Goal: Information Seeking & Learning: Learn about a topic

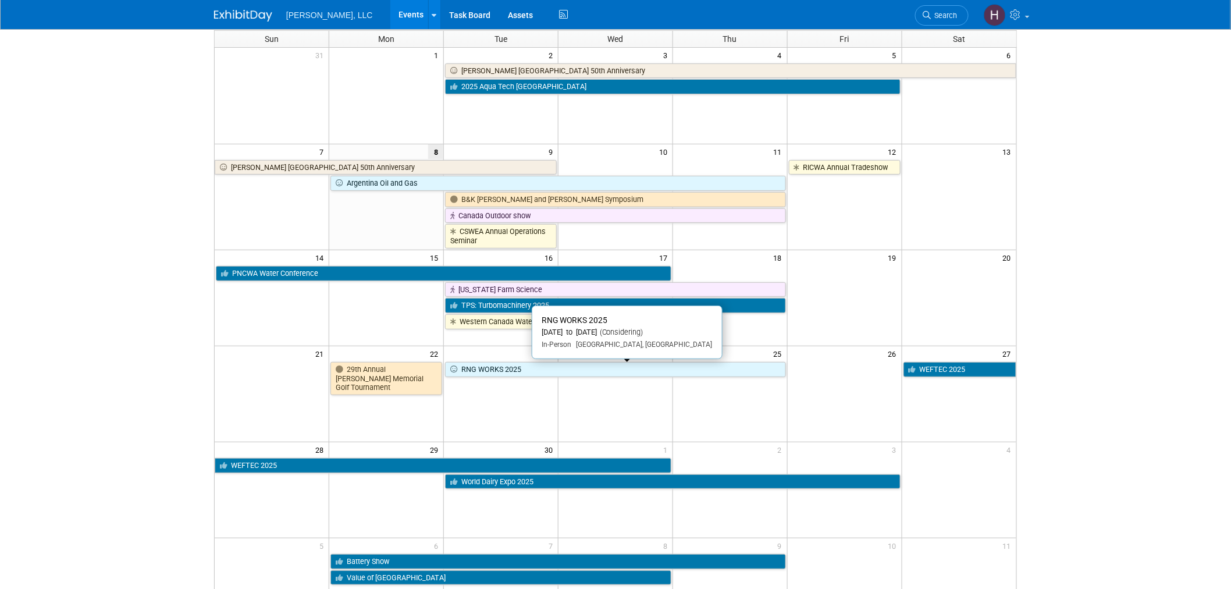
scroll to position [254, 0]
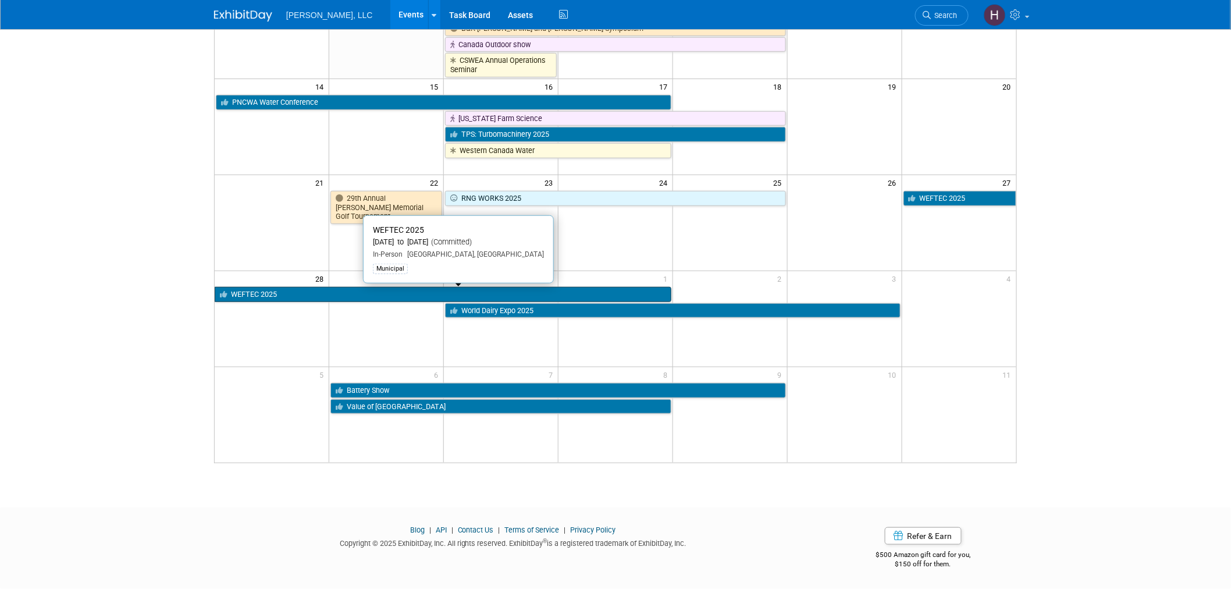
click at [408, 294] on link "WEFTEC 2025" at bounding box center [443, 294] width 457 height 15
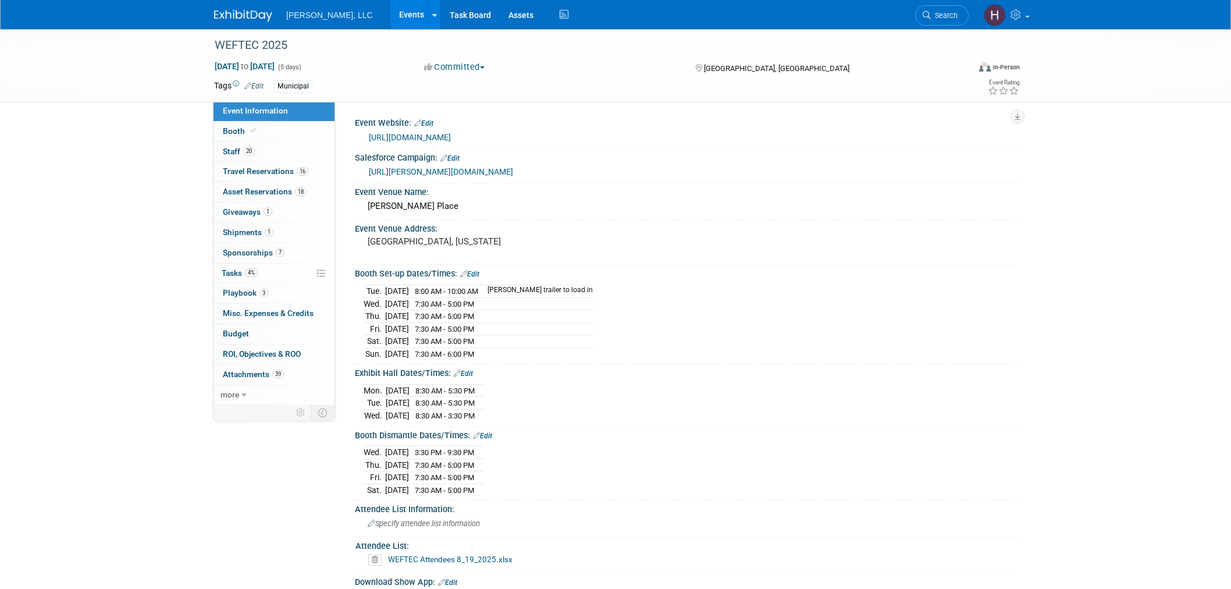
select select "Municipal"
click at [260, 170] on span "Travel Reservations 16" at bounding box center [266, 170] width 86 height 9
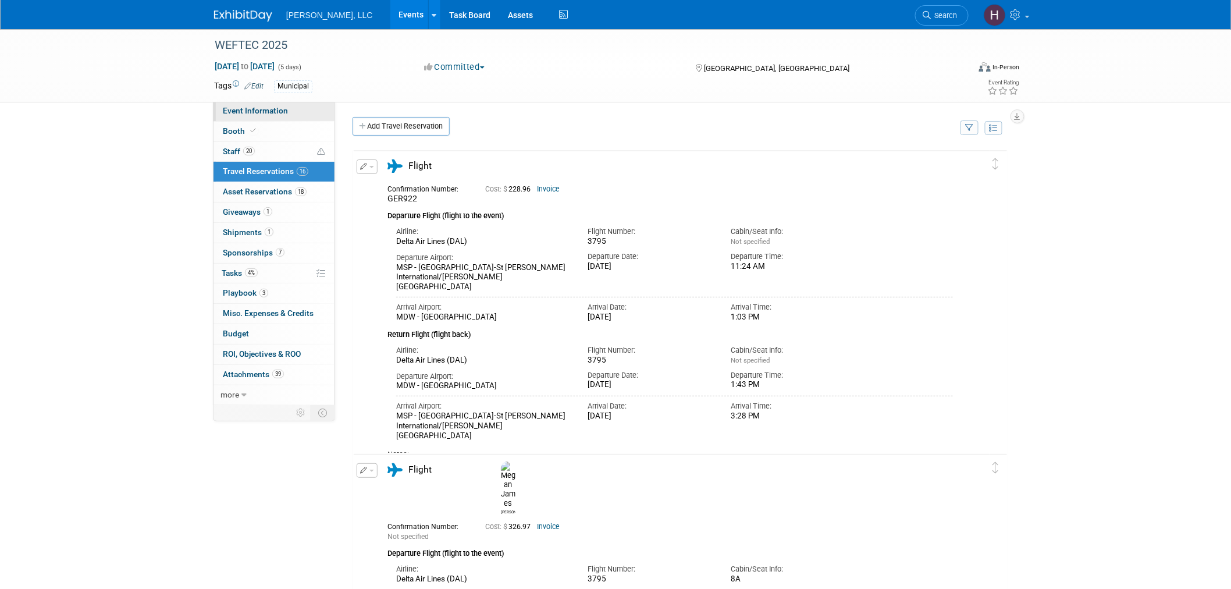
click at [246, 119] on link "Event Information" at bounding box center [274, 111] width 121 height 20
select select "Municipal"
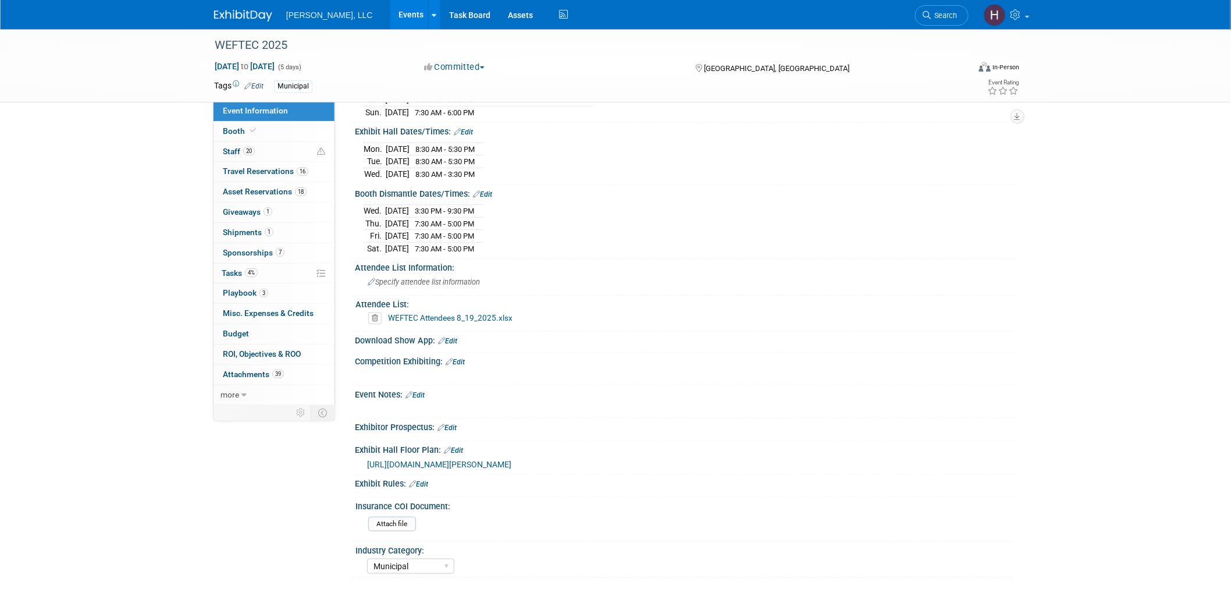
scroll to position [361, 0]
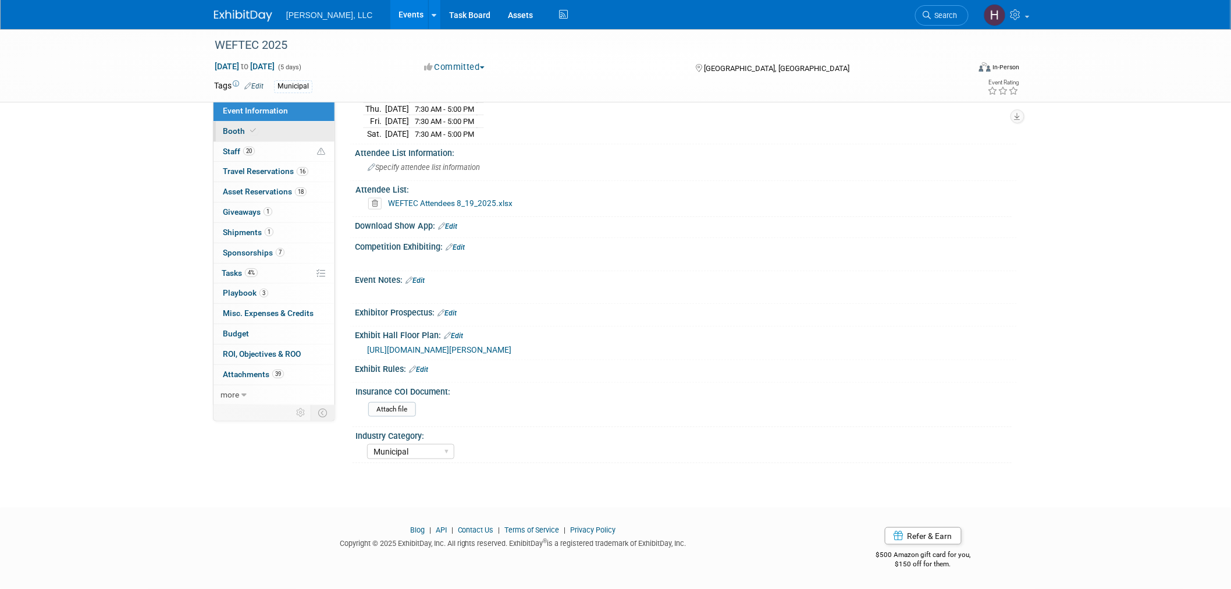
click at [279, 133] on link "Booth" at bounding box center [274, 132] width 121 height 20
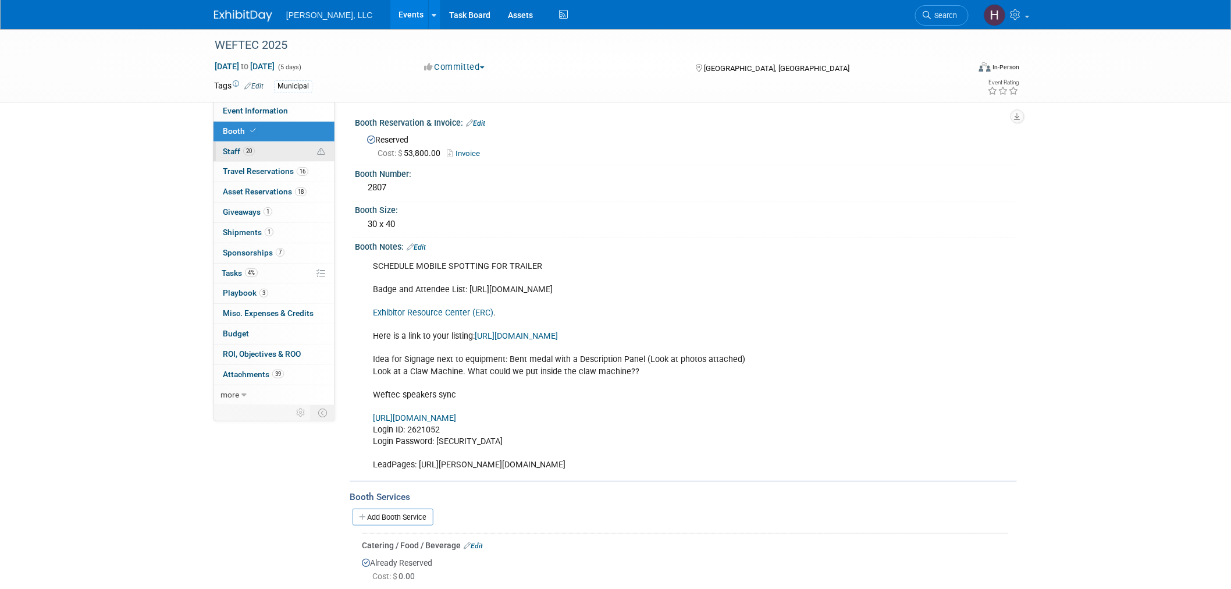
click at [266, 158] on link "20 Staff 20" at bounding box center [274, 152] width 121 height 20
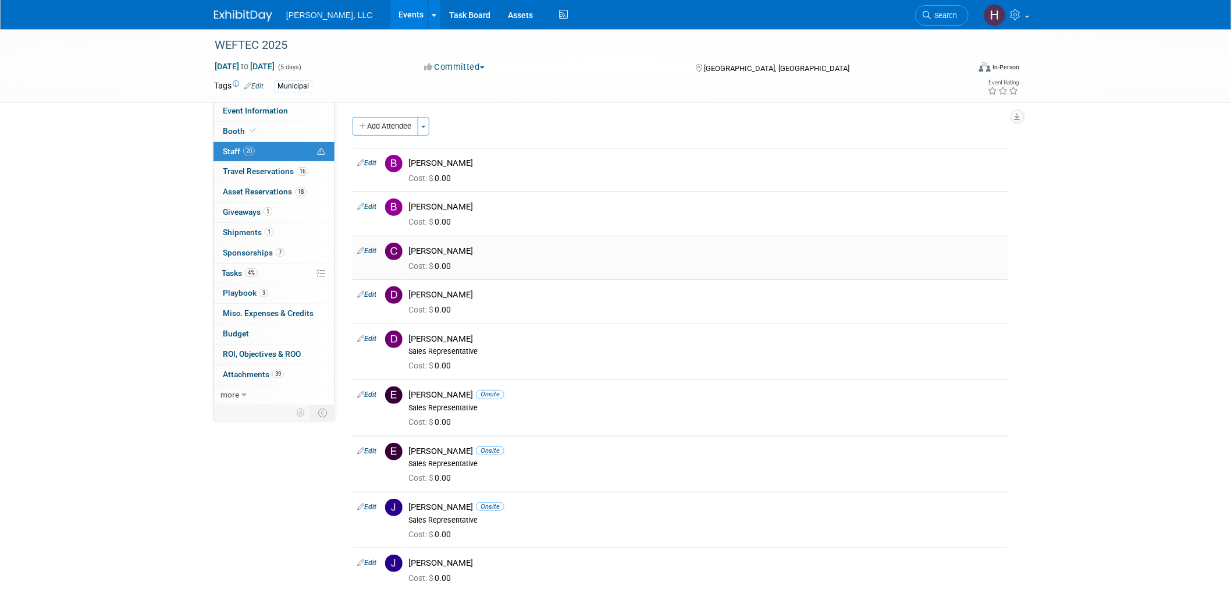
drag, startPoint x: 465, startPoint y: 251, endPoint x: 412, endPoint y: 250, distance: 53.5
click at [412, 250] on div "Cody Robinet" at bounding box center [705, 251] width 595 height 11
click at [489, 250] on div "Cody Robinet" at bounding box center [705, 251] width 595 height 11
click at [390, 24] on link "Events" at bounding box center [411, 14] width 42 height 29
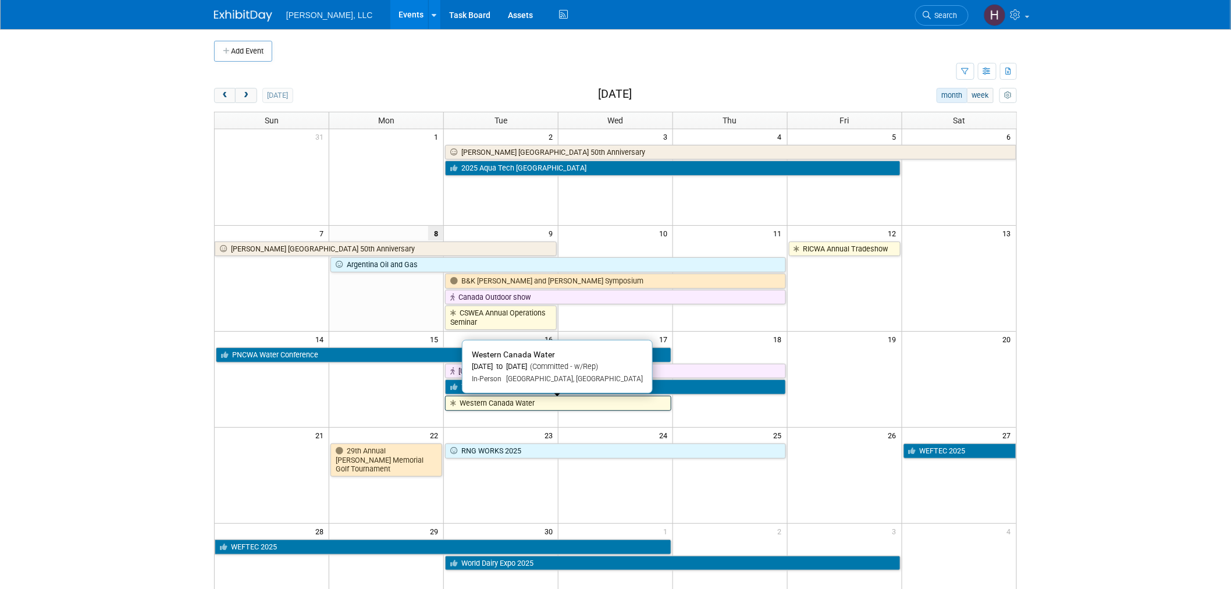
click at [646, 404] on link "Western Canada Water" at bounding box center [558, 403] width 226 height 15
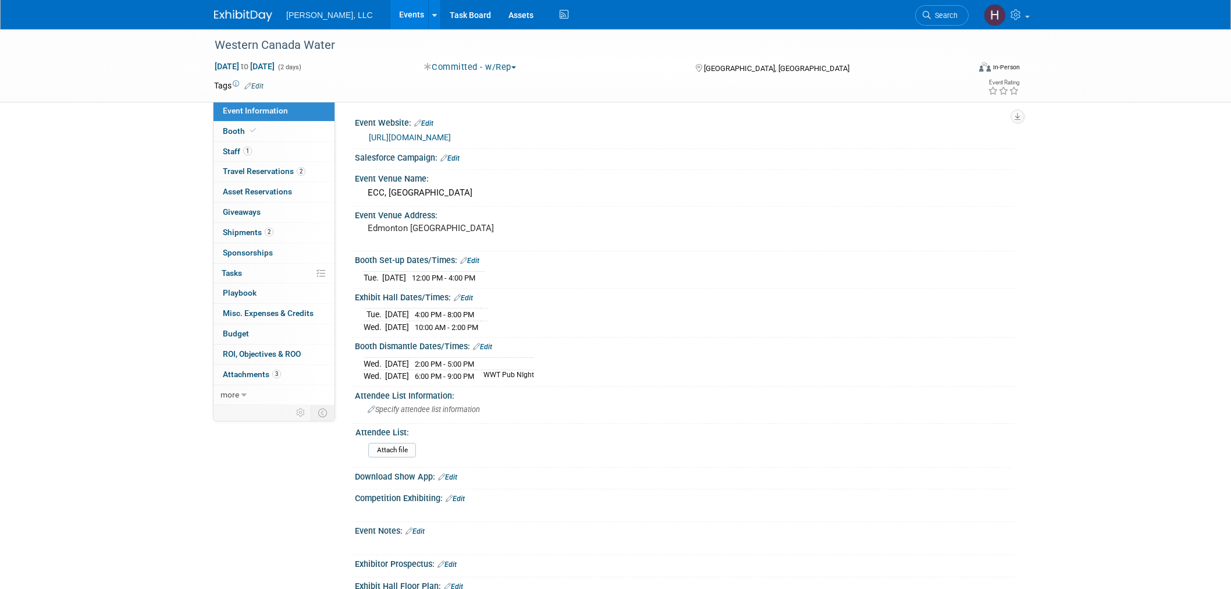
select select "Municipal"
click at [262, 149] on link "1 Staff 1" at bounding box center [274, 152] width 121 height 20
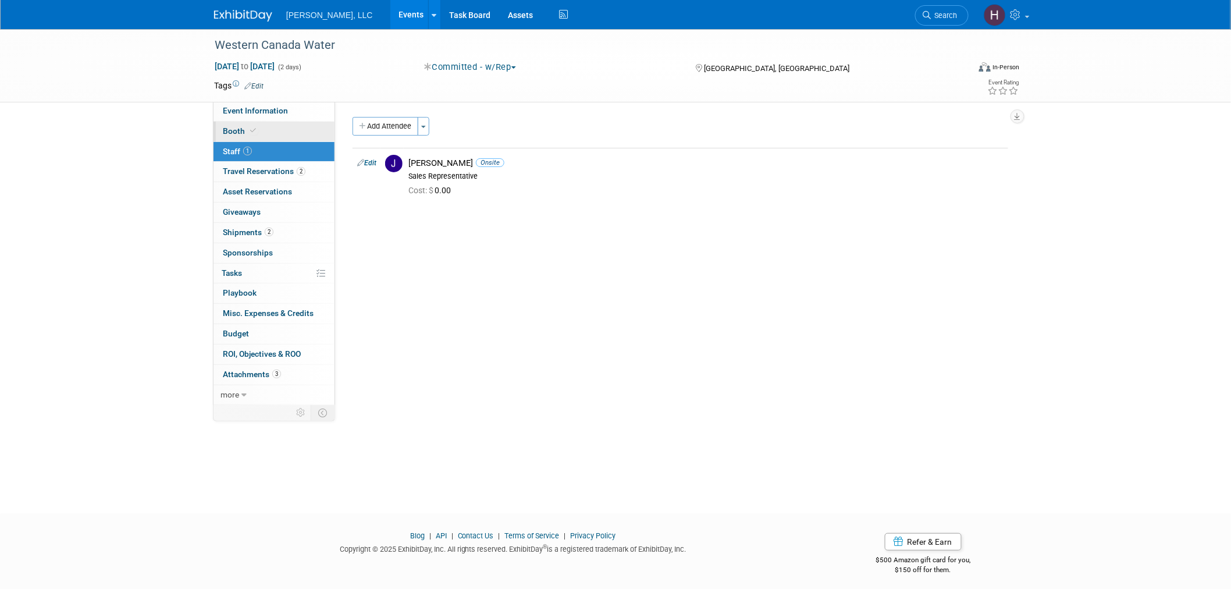
click at [251, 122] on link "Booth" at bounding box center [274, 132] width 121 height 20
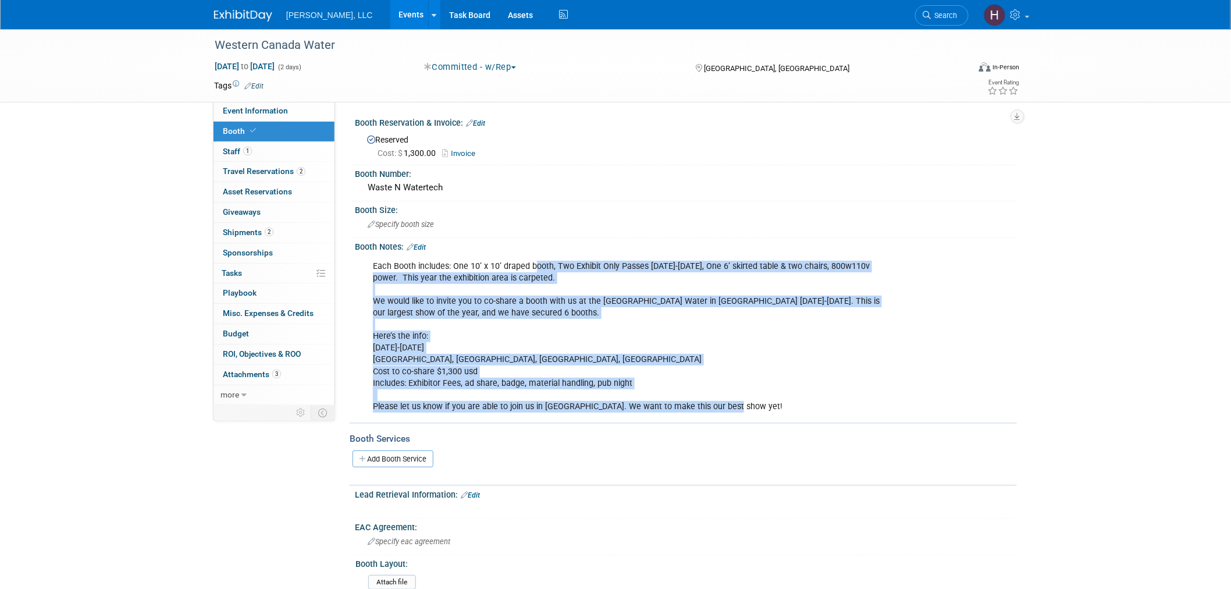
drag, startPoint x: 534, startPoint y: 257, endPoint x: 731, endPoint y: 403, distance: 245.4
click at [731, 403] on div "Each Booth includes: One 10’ x 10’ draped booth, Two Exhibit Only Passes Septem…" at bounding box center [627, 336] width 524 height 163
click at [271, 229] on span "2" at bounding box center [269, 231] width 9 height 9
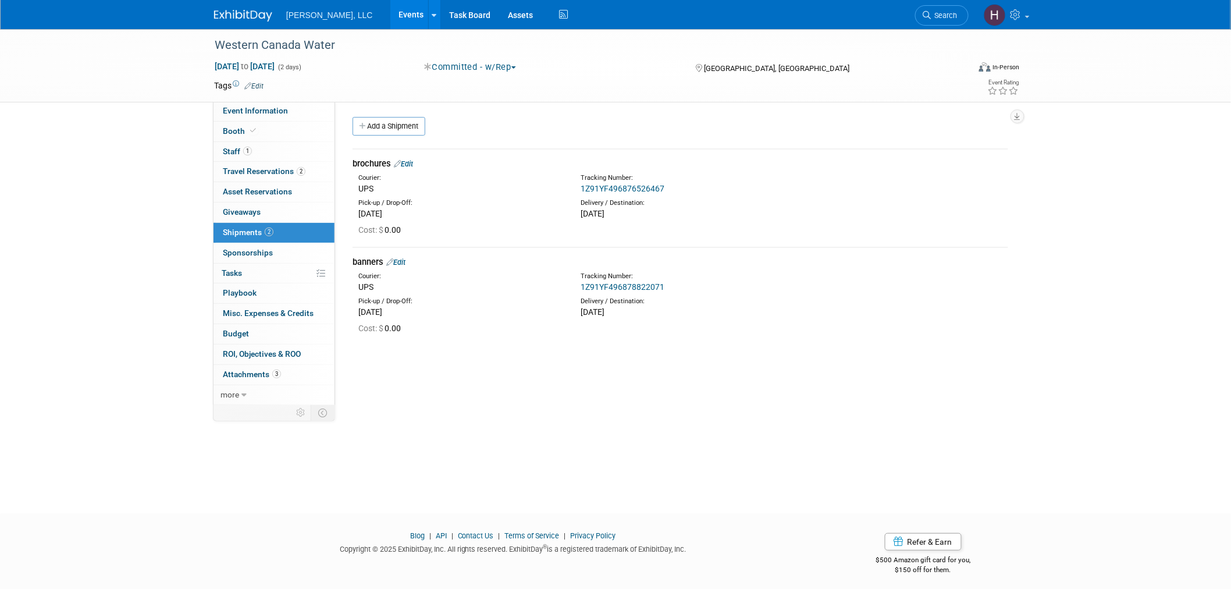
click at [646, 285] on link "1Z91YF496878822071" at bounding box center [623, 286] width 84 height 9
click at [390, 12] on link "Events" at bounding box center [411, 14] width 42 height 29
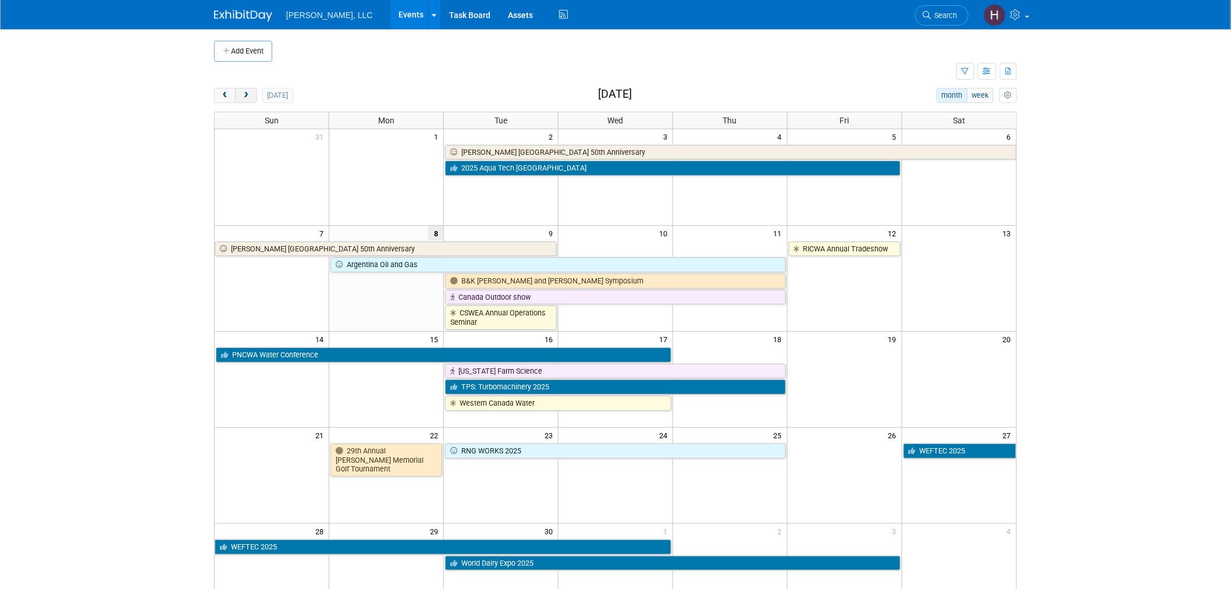
click at [244, 91] on button "next" at bounding box center [246, 95] width 22 height 15
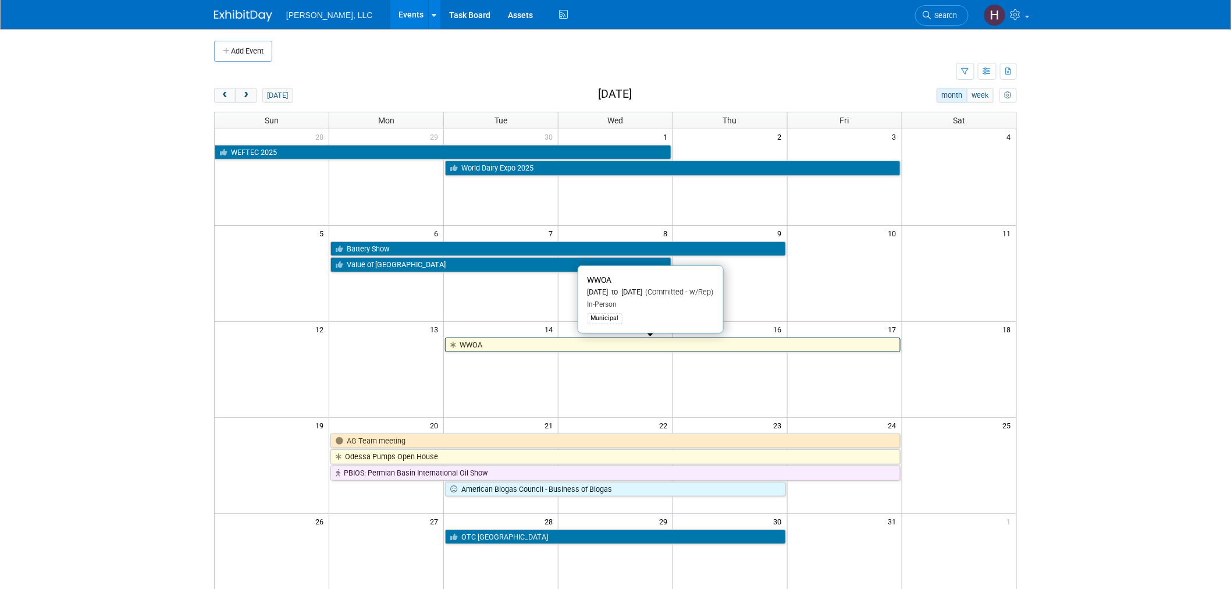
click at [642, 344] on link "WWOA" at bounding box center [672, 344] width 455 height 15
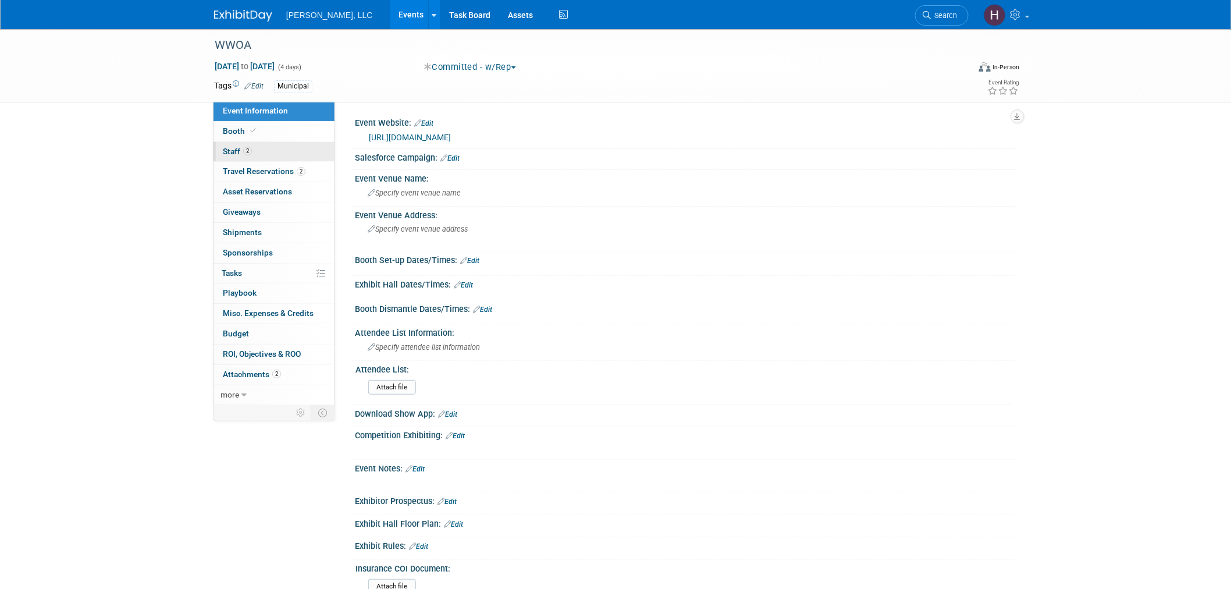
click at [248, 150] on span "2" at bounding box center [247, 151] width 9 height 9
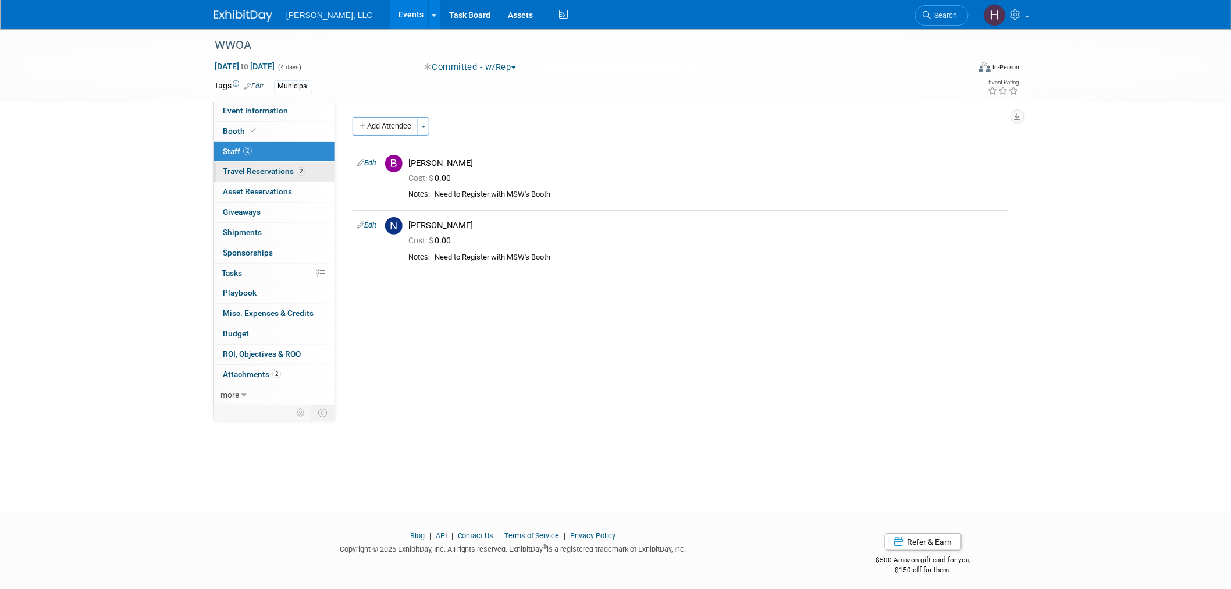
click at [287, 168] on span "Travel Reservations 2" at bounding box center [264, 170] width 83 height 9
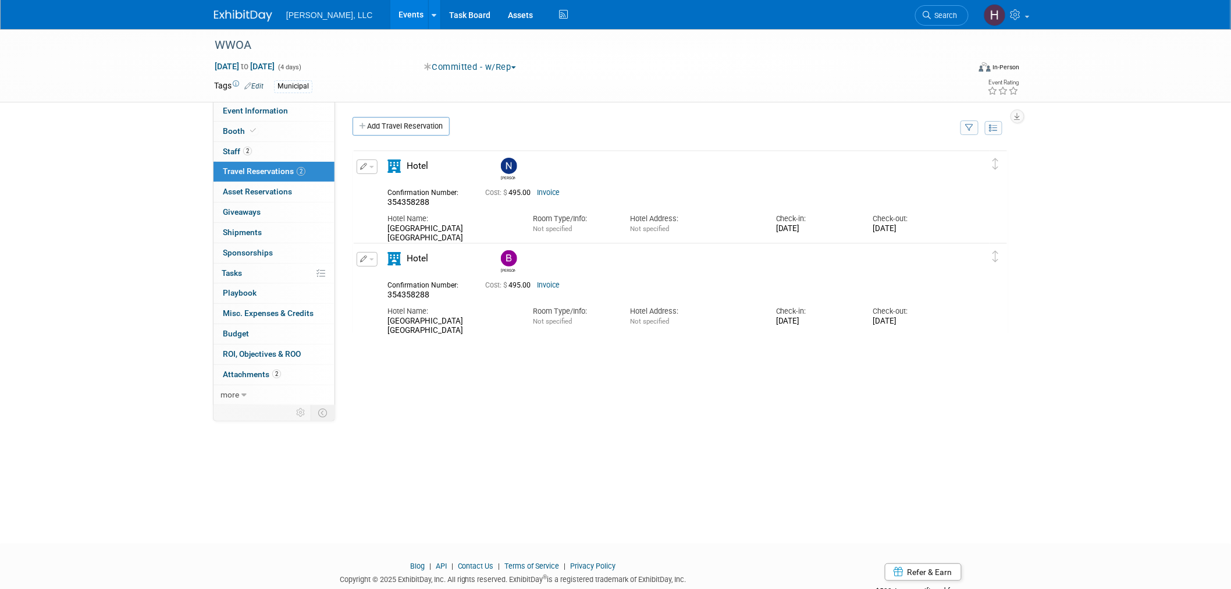
click at [390, 10] on link "Events" at bounding box center [411, 14] width 42 height 29
